Goal: Check status: Check status

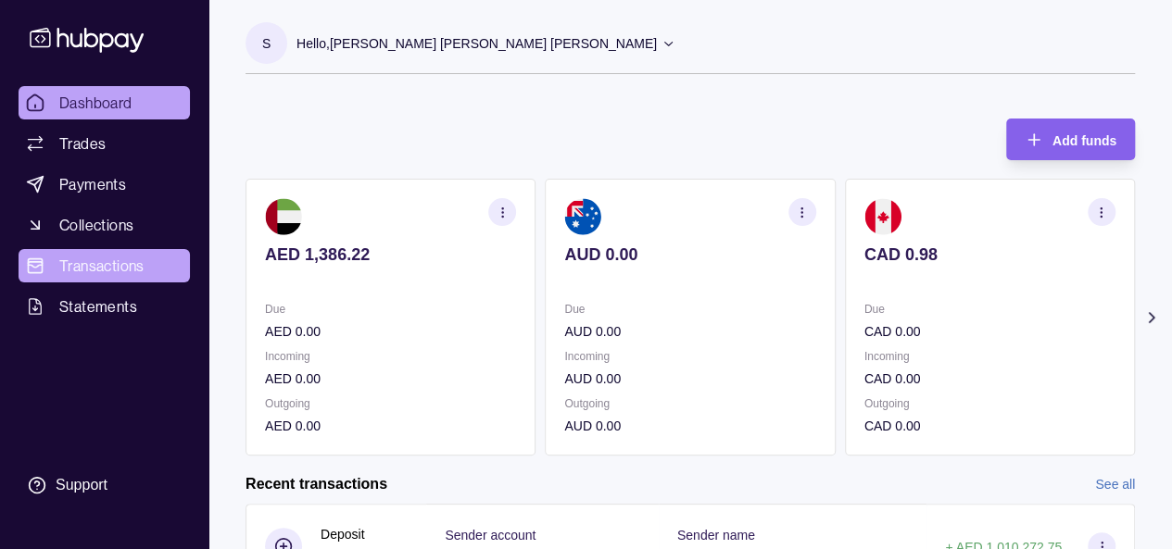
click at [102, 264] on span "Transactions" at bounding box center [101, 266] width 85 height 22
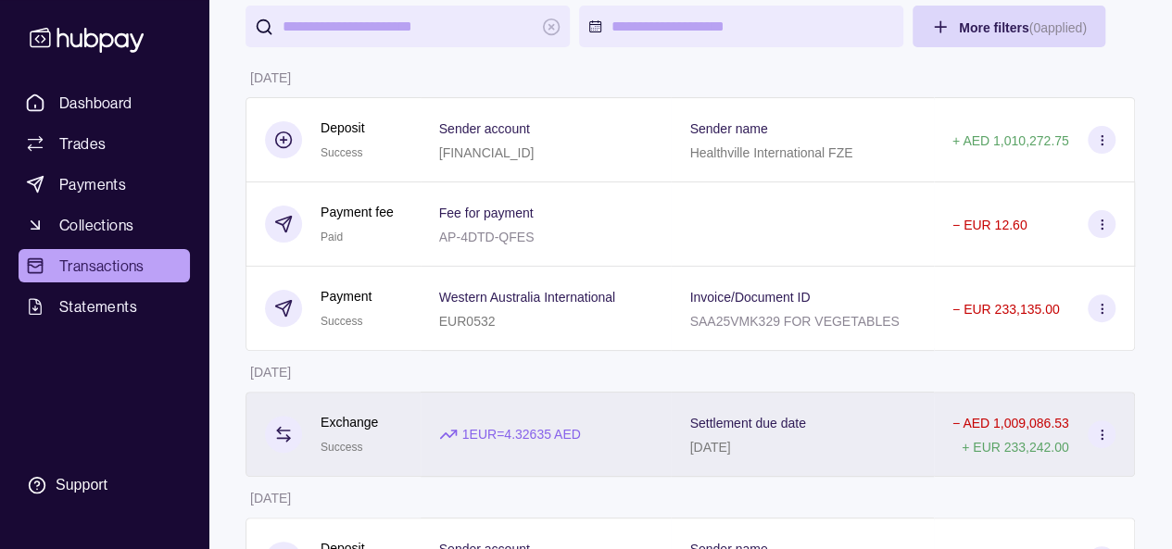
scroll to position [185, 0]
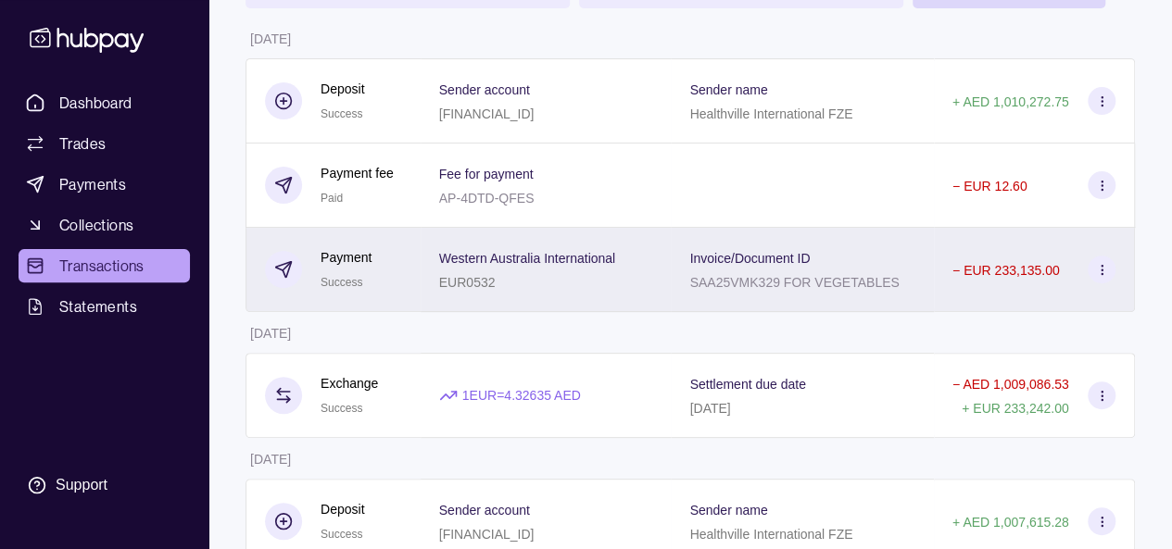
click at [862, 271] on div "SAA25VMK329 FOR VEGETABLES" at bounding box center [793, 282] width 209 height 22
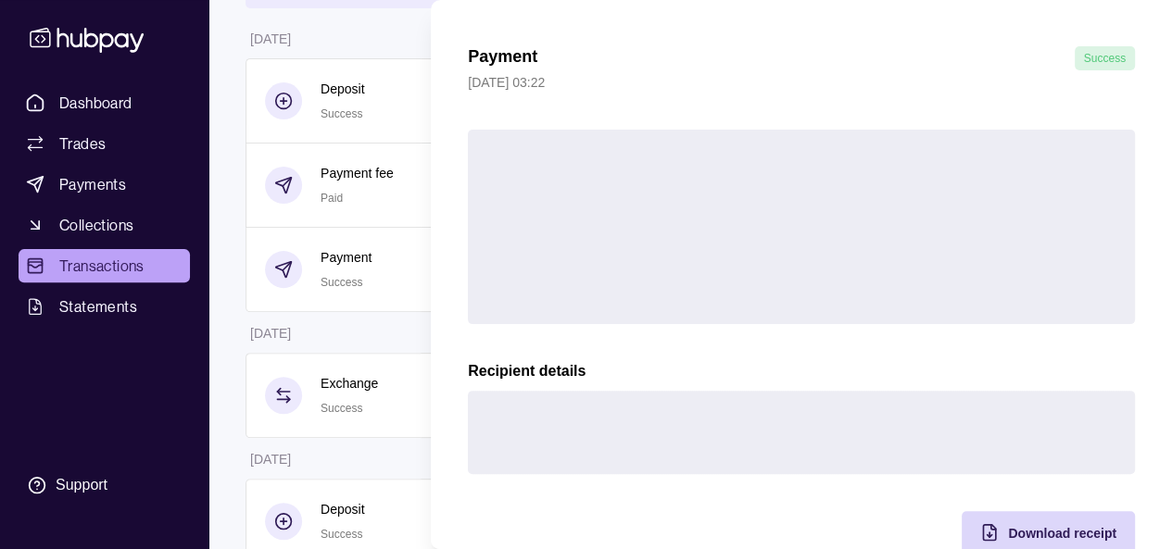
scroll to position [93, 0]
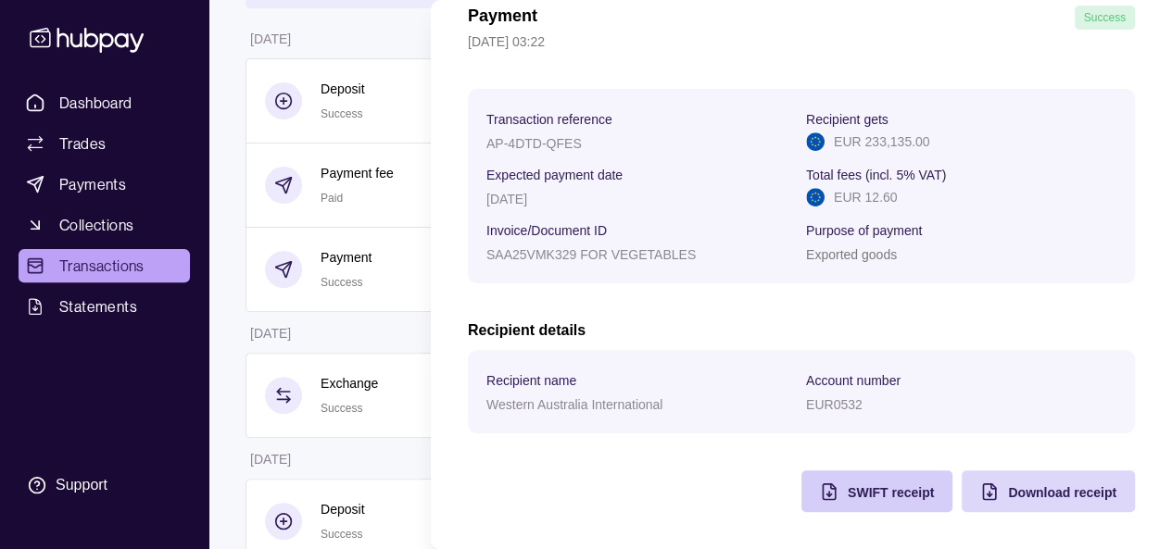
click at [877, 481] on div "Payment Success [DATE] 03:22 Transaction reference AP-4DTD-QFES Recipient gets …" at bounding box center [801, 259] width 667 height 507
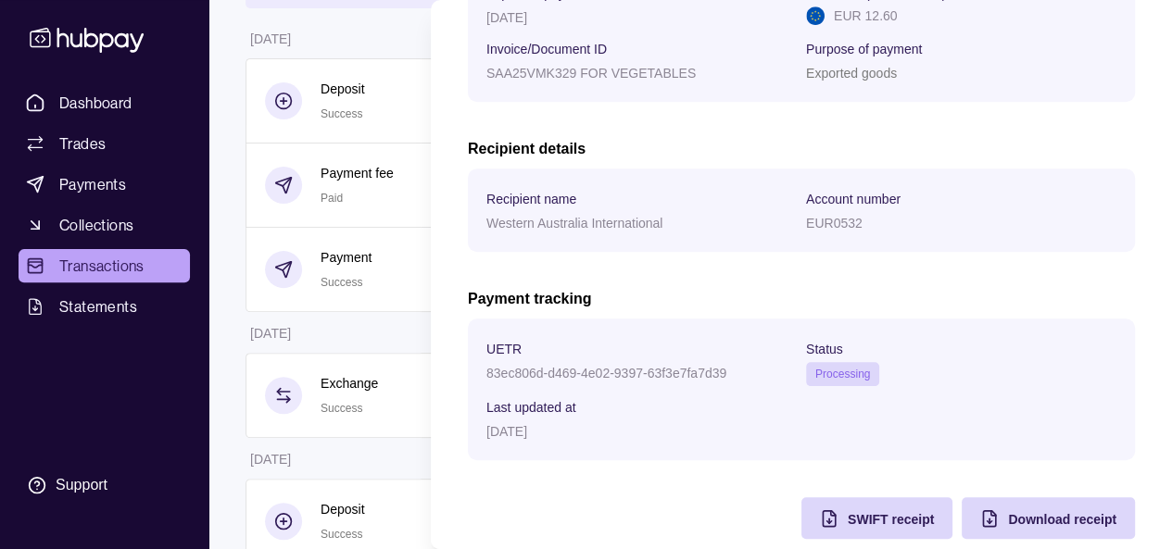
scroll to position [419, 0]
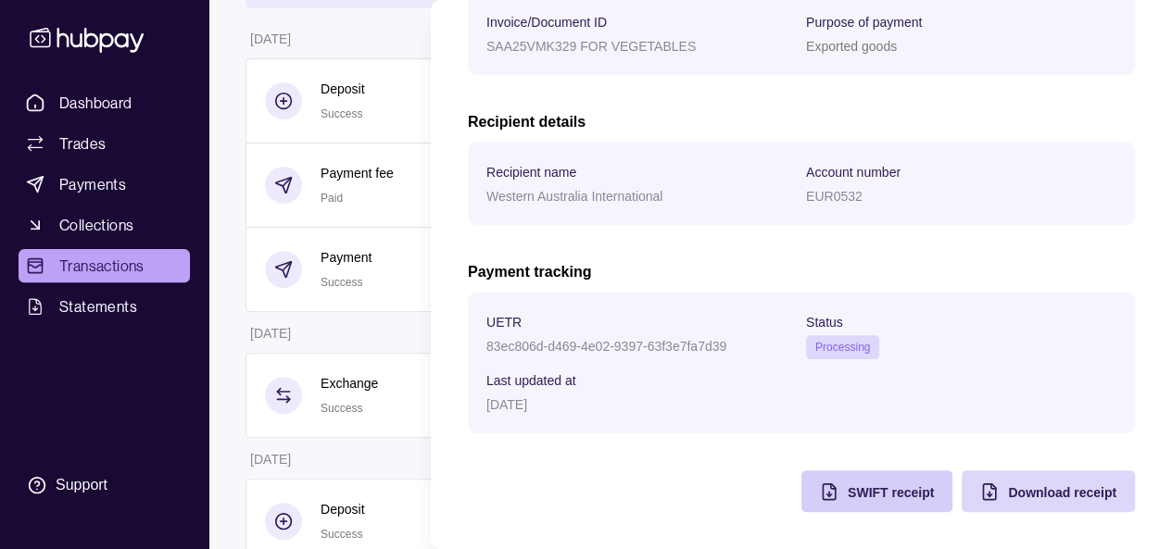
click at [880, 489] on span "SWIFT receipt" at bounding box center [891, 493] width 86 height 15
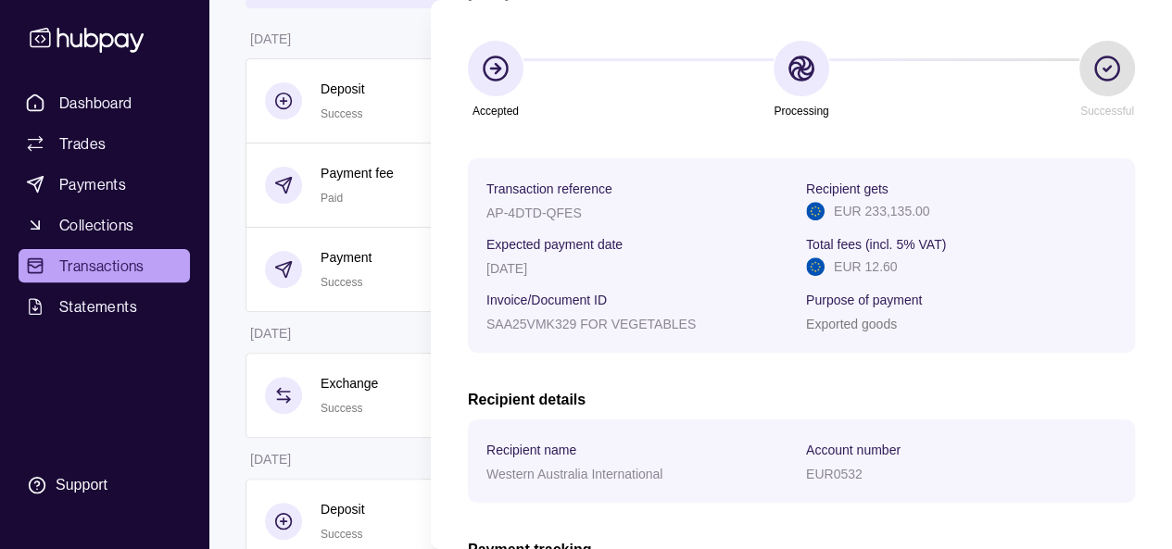
scroll to position [0, 0]
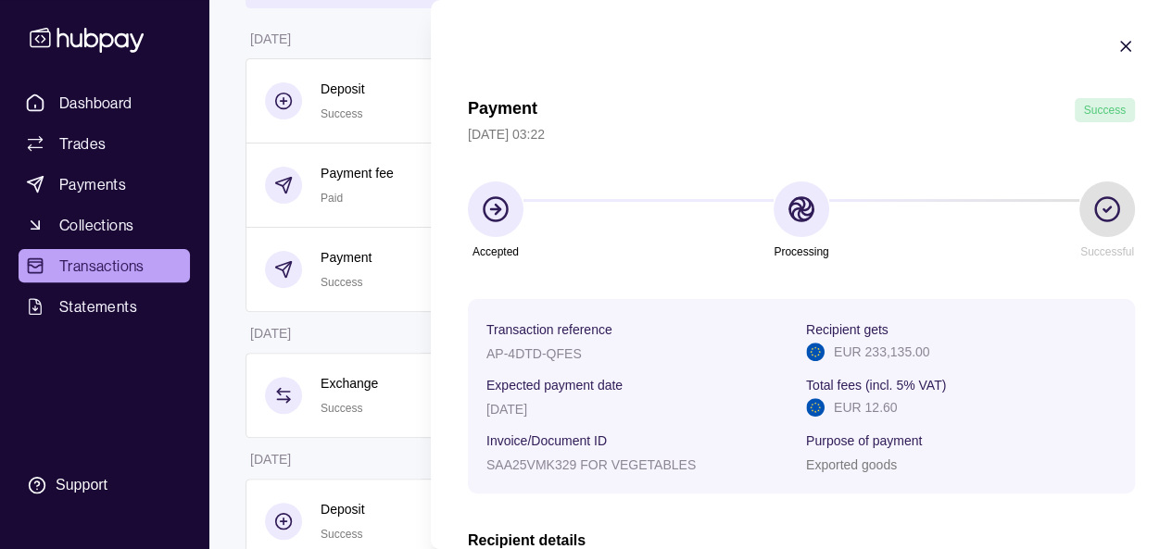
click at [1117, 52] on icon "button" at bounding box center [1126, 46] width 19 height 19
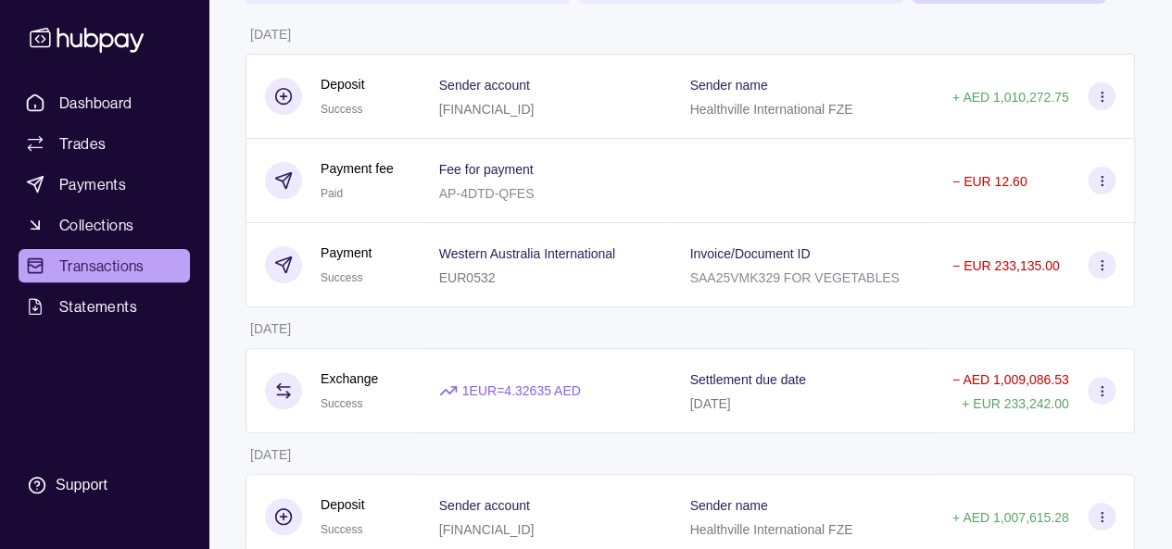
scroll to position [185, 0]
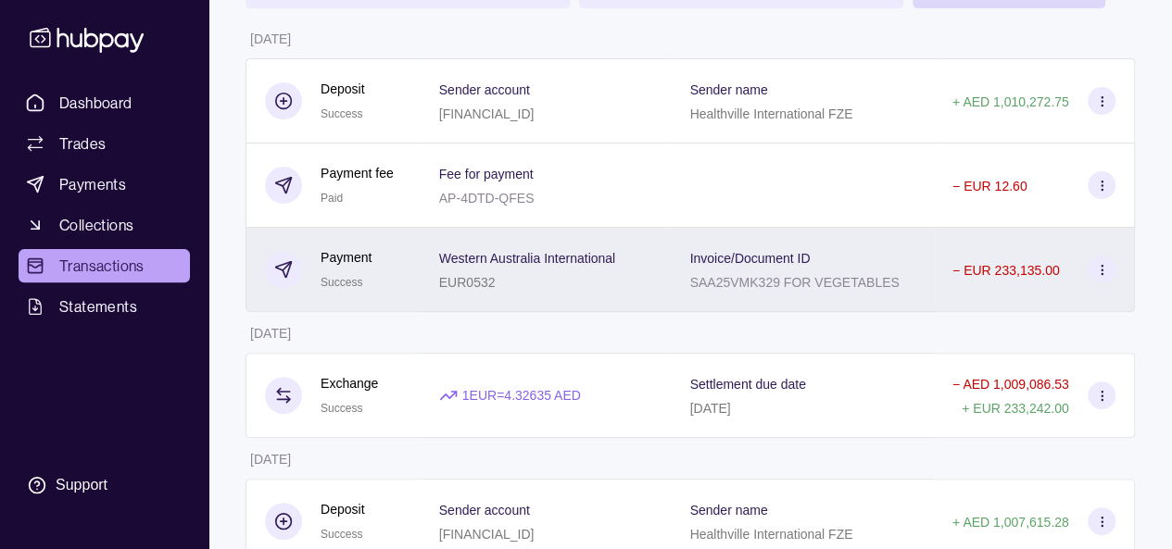
click at [610, 268] on div "Western Australia International EUR0532" at bounding box center [527, 269] width 176 height 46
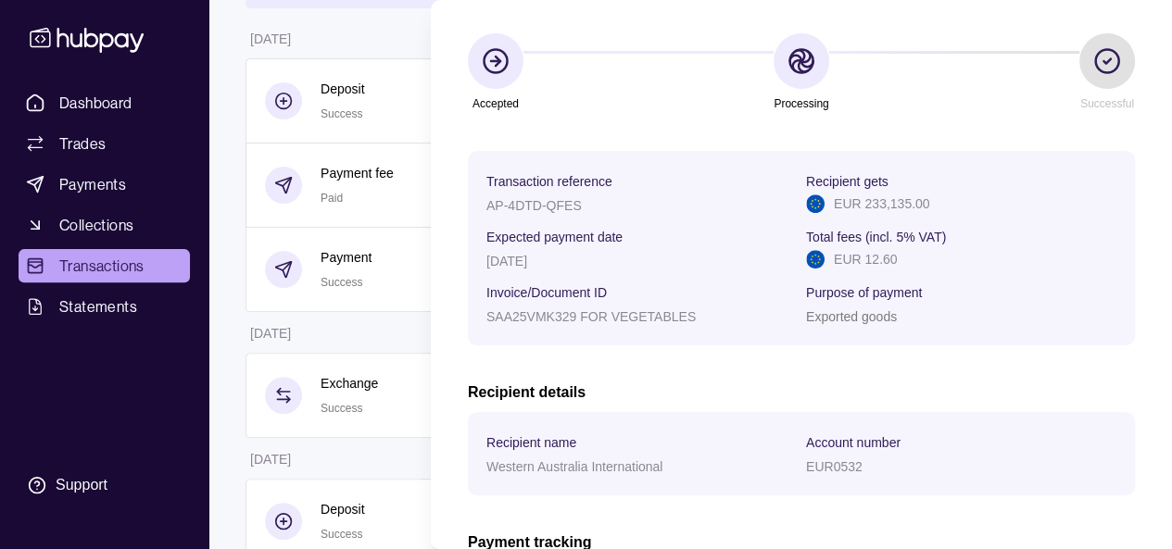
scroll to position [0, 0]
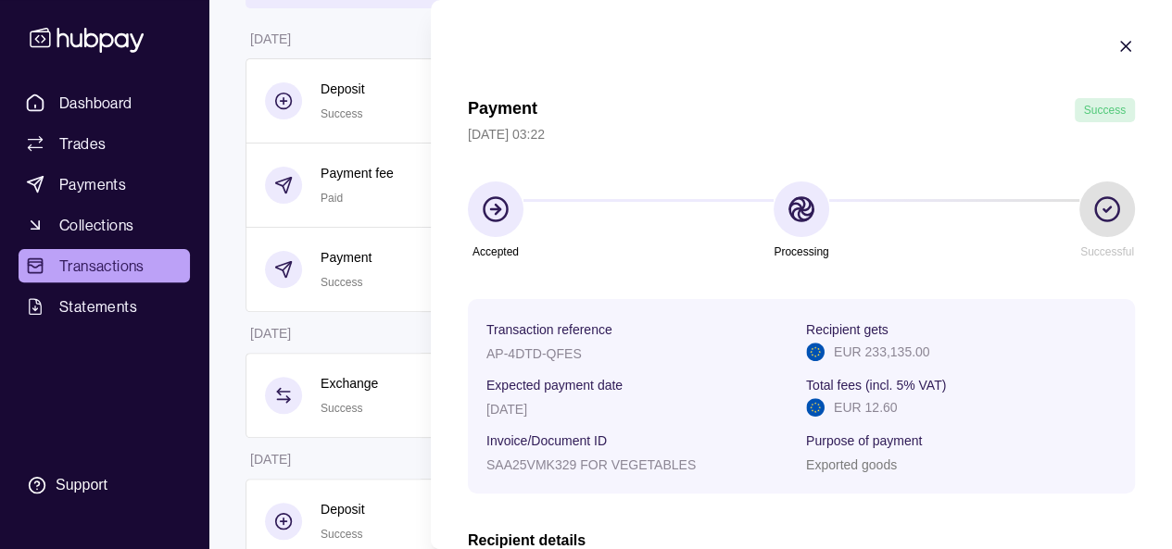
click at [1117, 50] on icon "button" at bounding box center [1126, 46] width 19 height 19
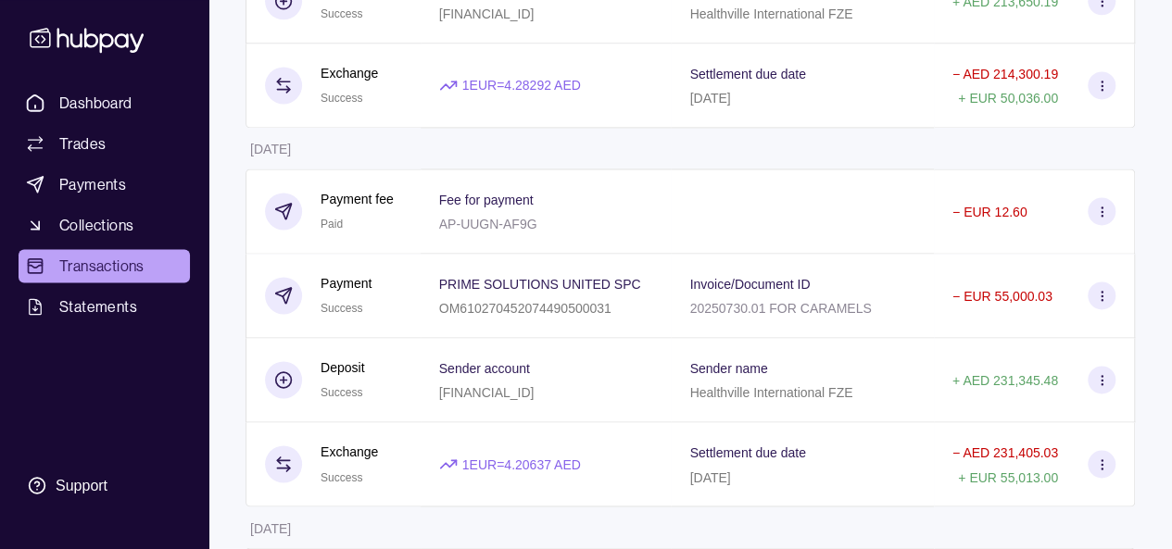
scroll to position [1297, 0]
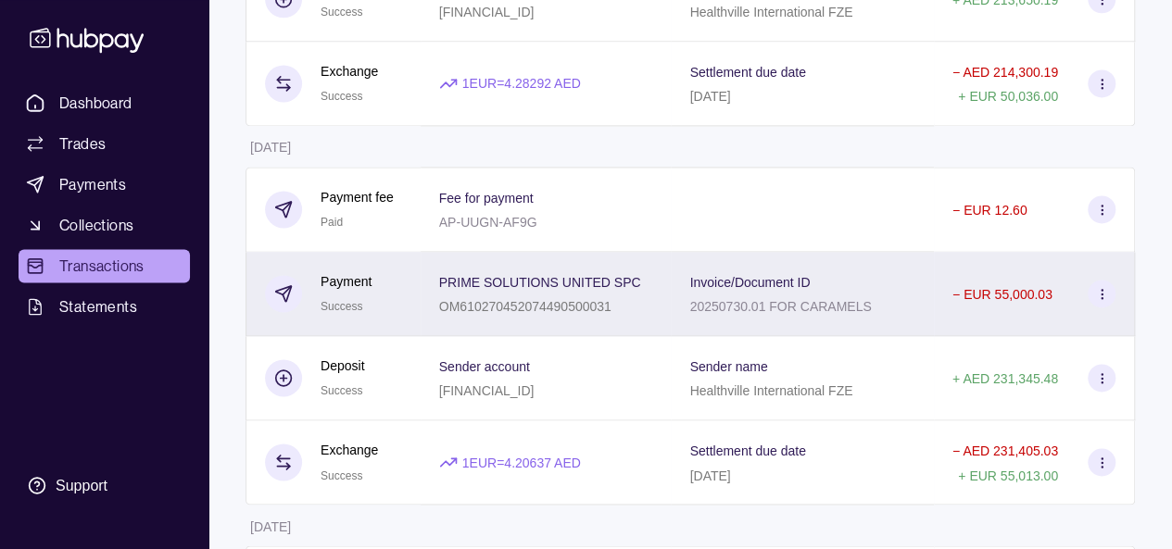
click at [692, 288] on div "Invoice/Document ID 20250730.01 FOR CARAMELS" at bounding box center [780, 294] width 182 height 46
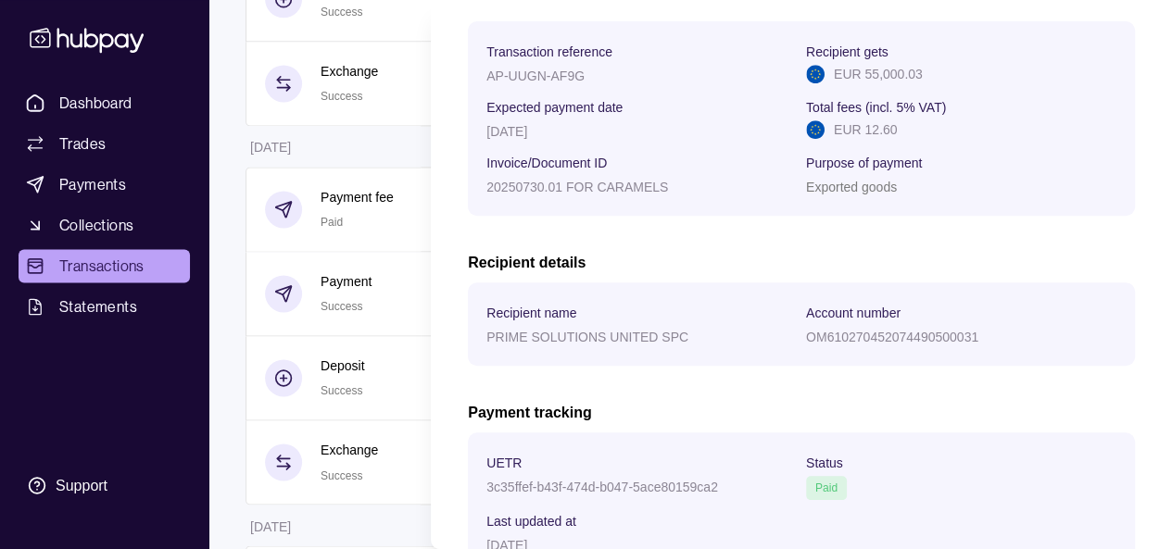
scroll to position [419, 0]
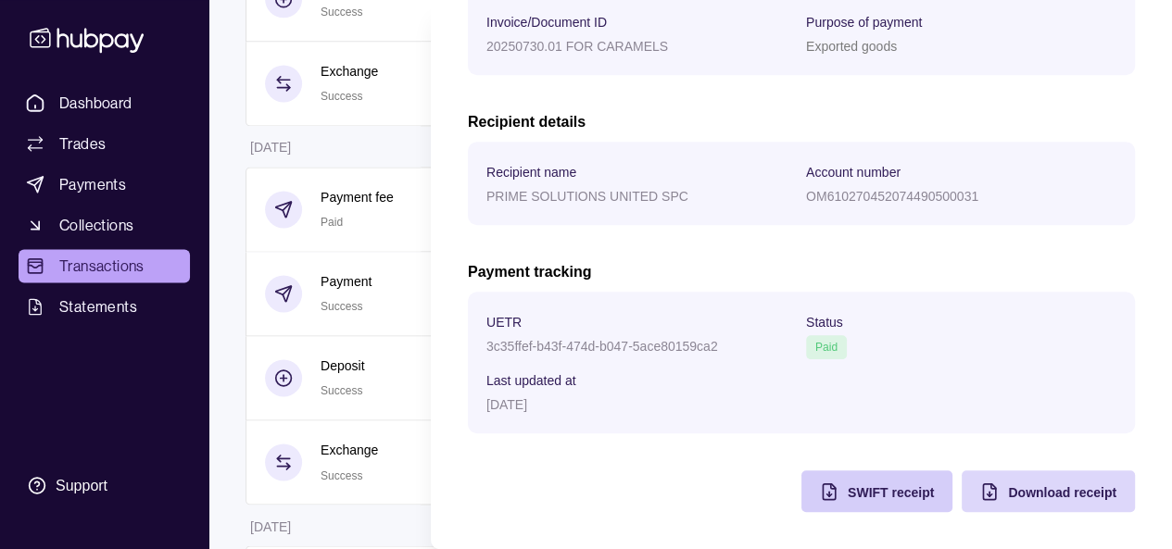
click at [902, 492] on span "SWIFT receipt" at bounding box center [891, 493] width 86 height 15
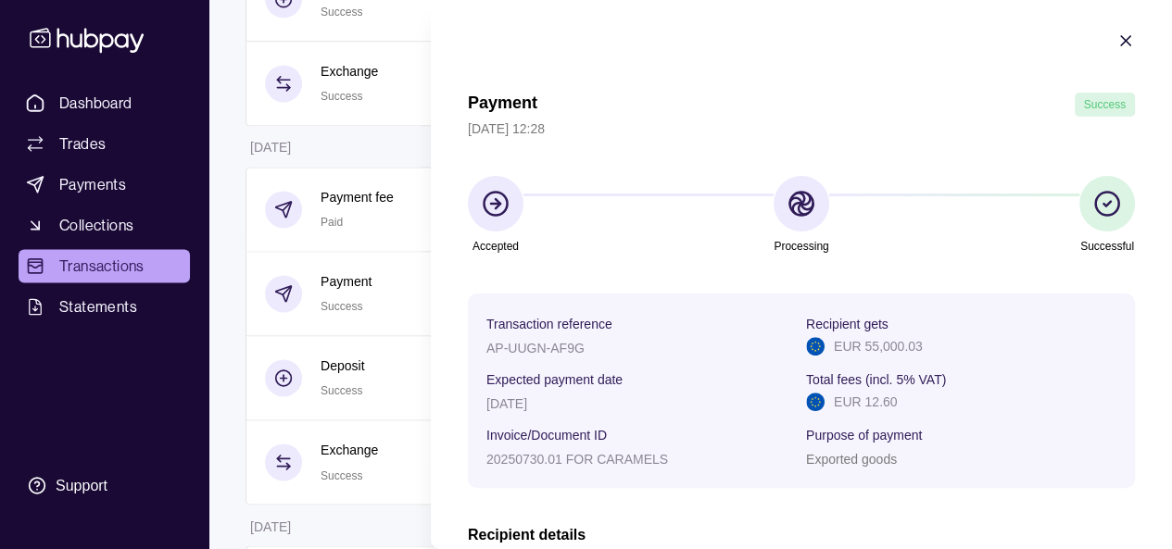
scroll to position [0, 0]
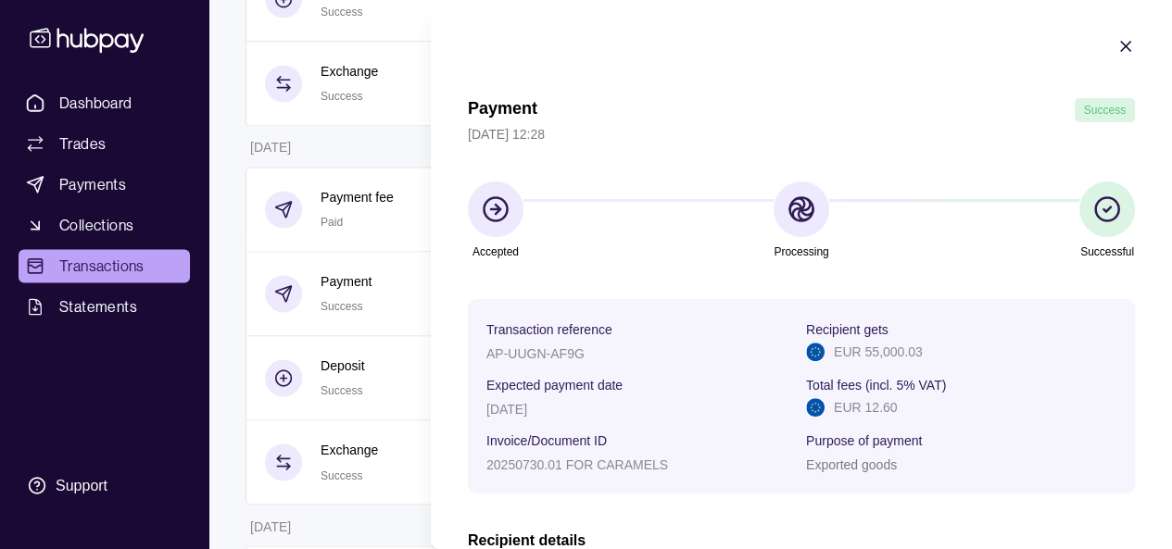
click at [1147, 49] on section "Payment Success [DATE] 12:28 Accepted Processing Successful Transaction referen…" at bounding box center [801, 484] width 741 height 968
click at [1117, 40] on icon "button" at bounding box center [1126, 46] width 19 height 19
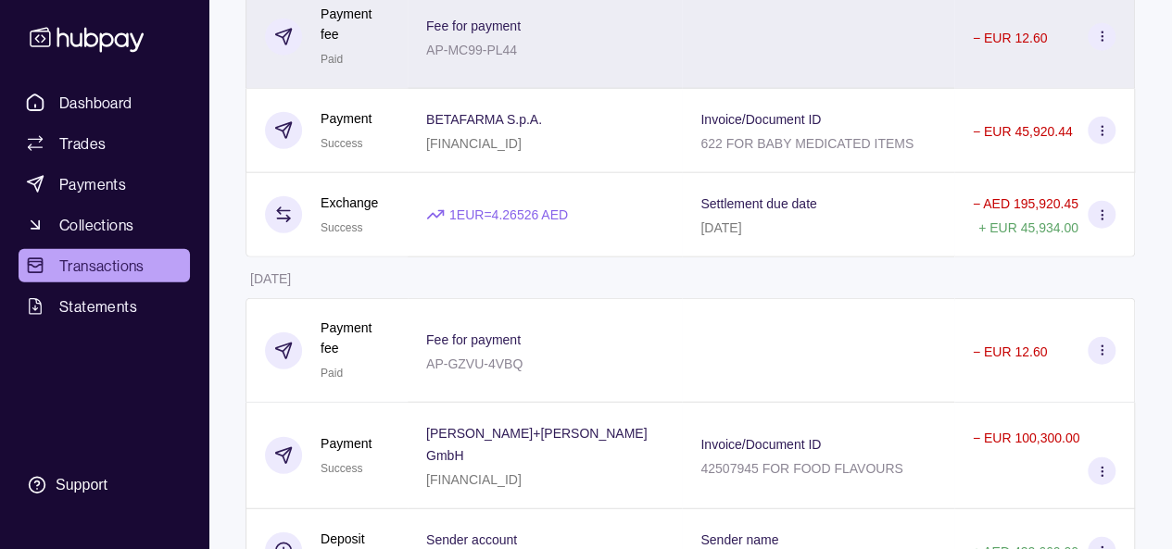
scroll to position [2210, 0]
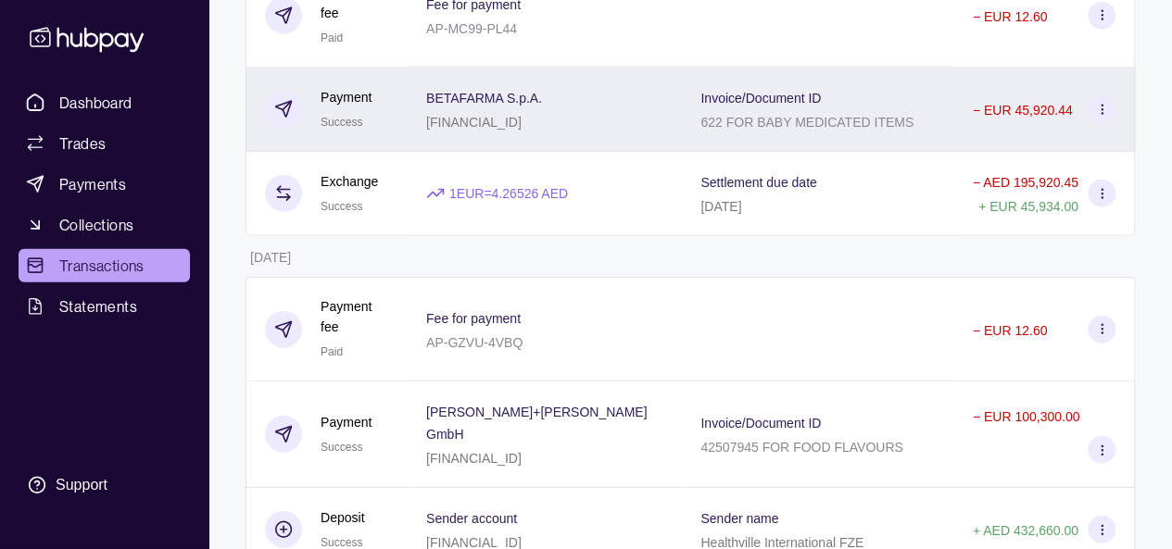
click at [995, 118] on p "− EUR 45,920.44" at bounding box center [1023, 110] width 100 height 15
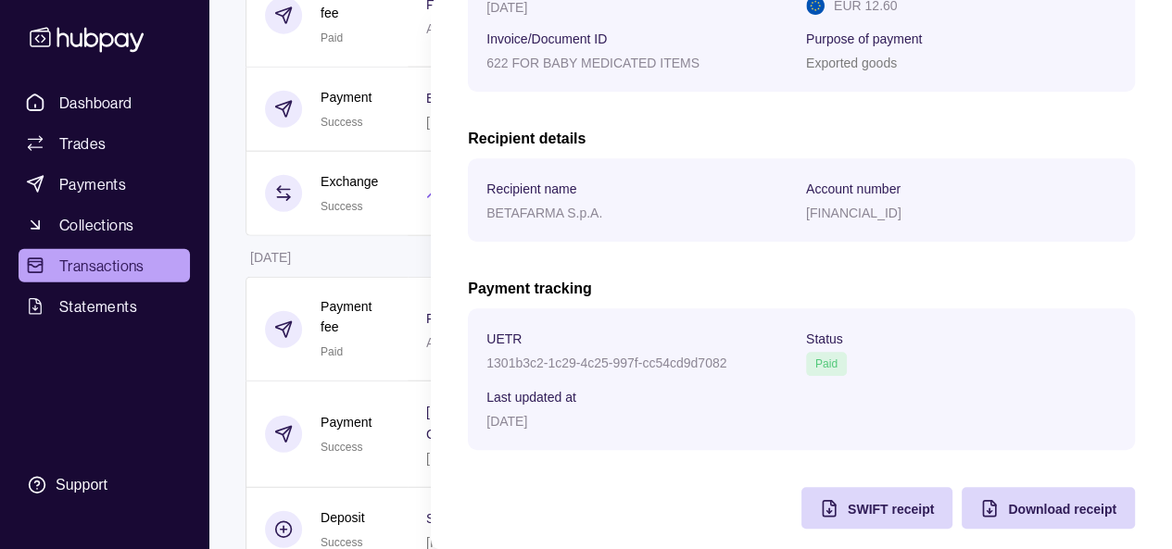
scroll to position [419, 0]
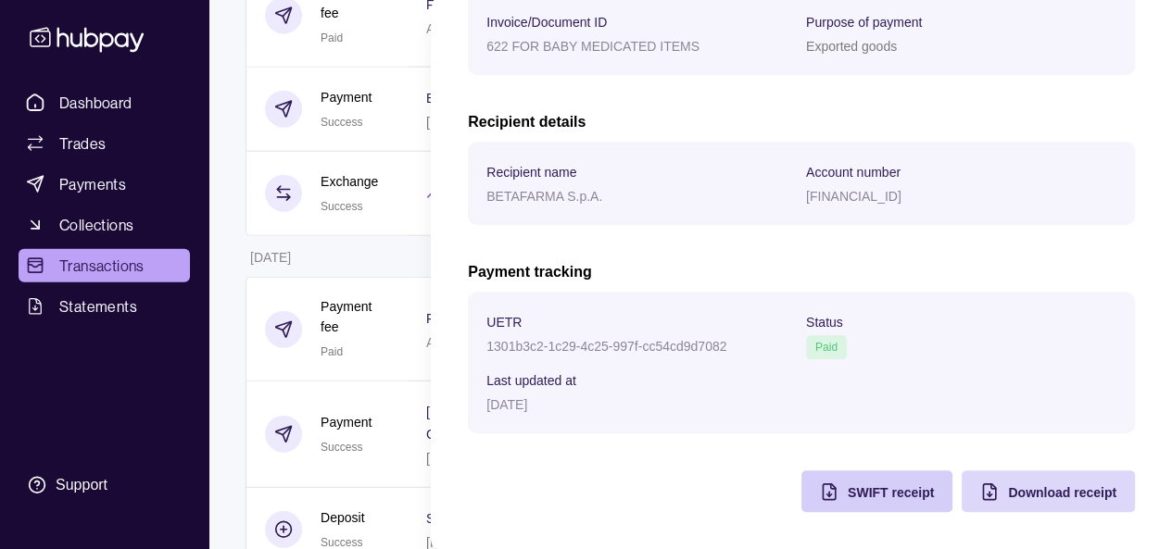
click at [820, 490] on icon "button" at bounding box center [829, 492] width 19 height 19
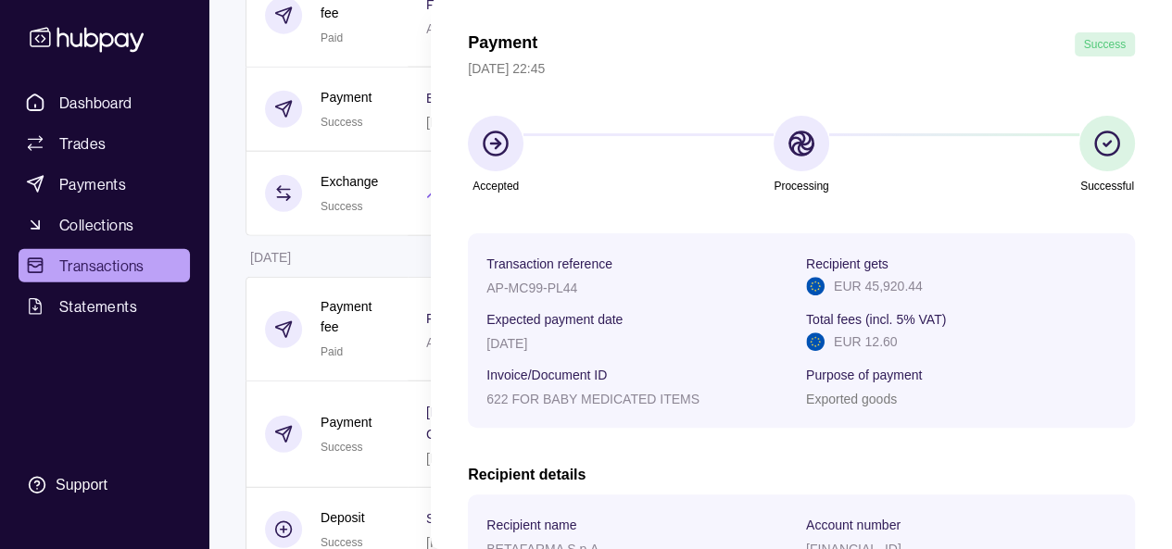
scroll to position [0, 0]
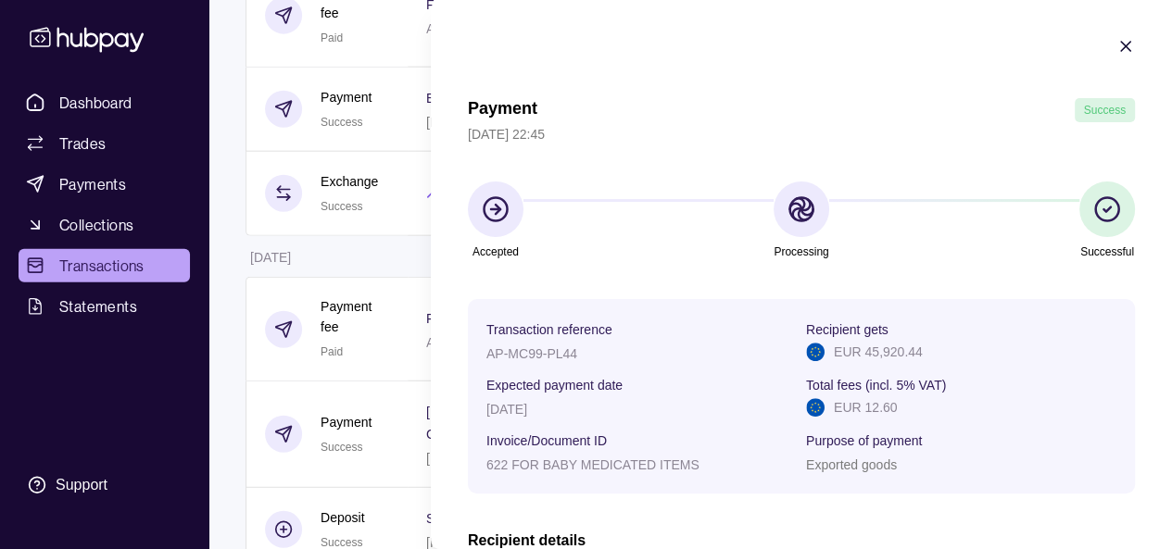
click at [1117, 43] on icon "button" at bounding box center [1126, 46] width 19 height 19
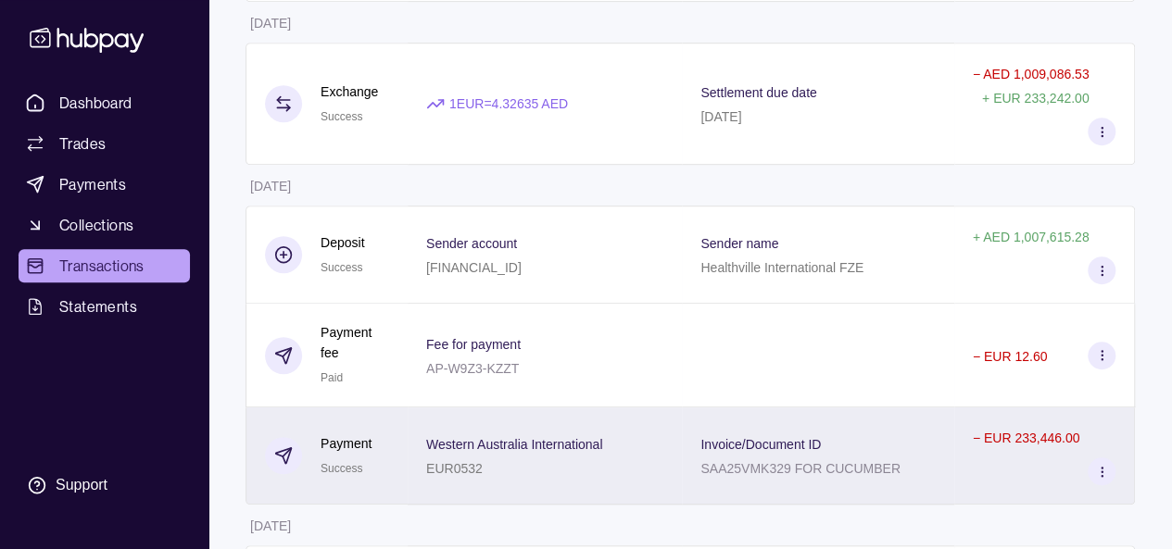
scroll to position [449, 0]
